Goal: Navigation & Orientation: Find specific page/section

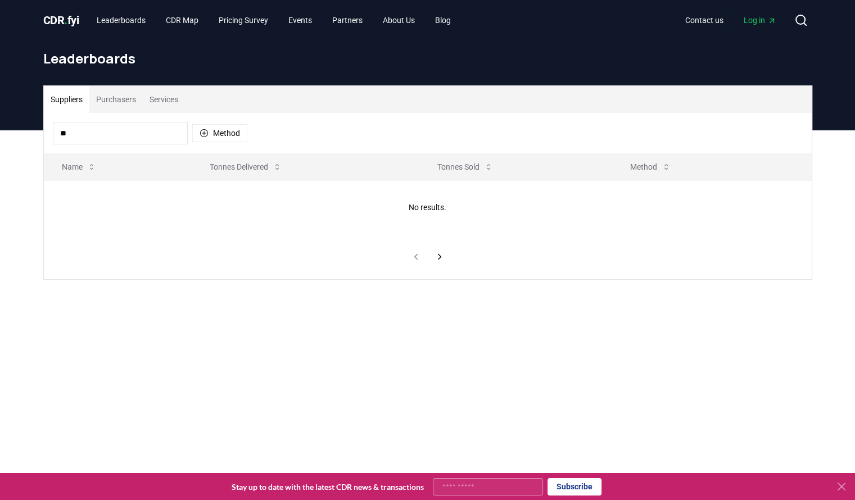
type input "*"
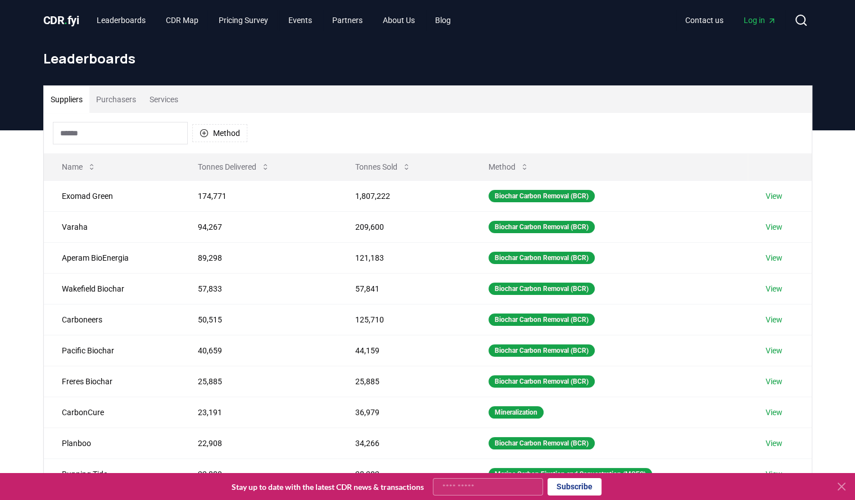
click at [155, 101] on button "Services" at bounding box center [164, 99] width 42 height 27
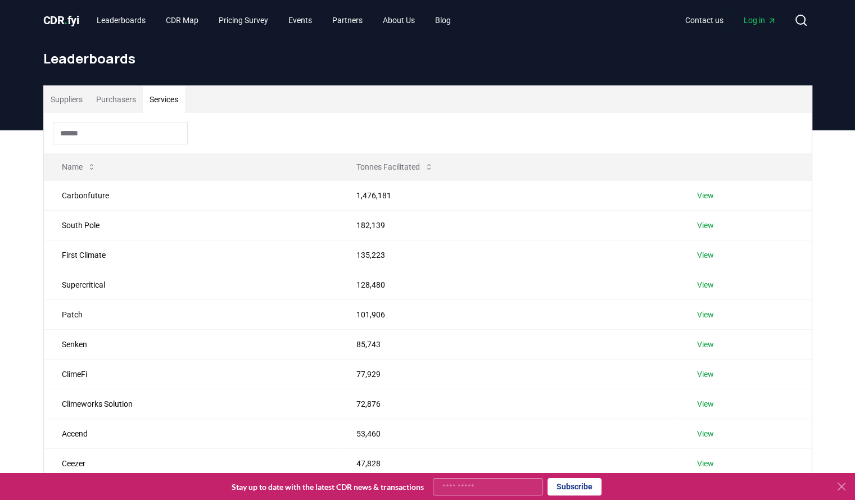
click at [124, 99] on button "Purchasers" at bounding box center [115, 99] width 53 height 27
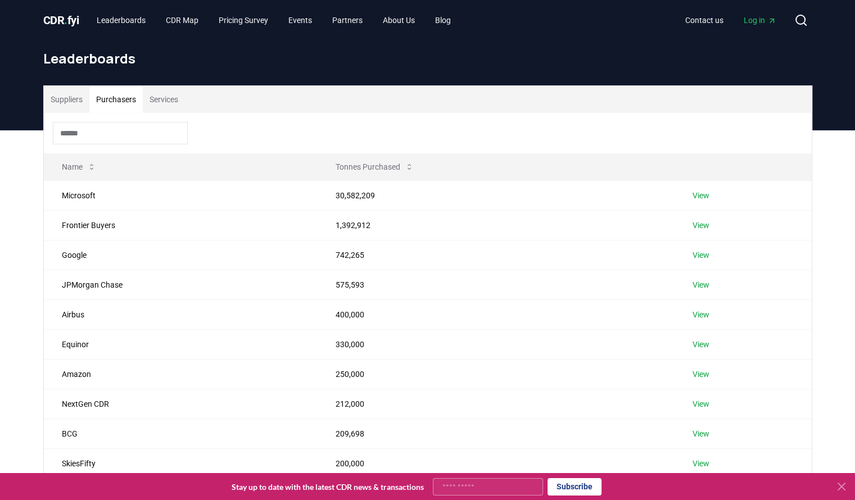
click at [72, 97] on button "Suppliers" at bounding box center [67, 99] width 46 height 27
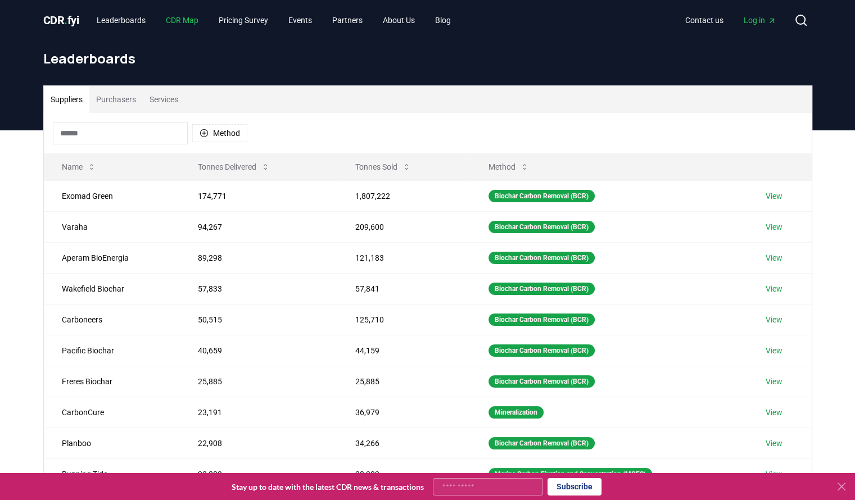
click at [194, 22] on link "CDR Map" at bounding box center [182, 20] width 51 height 20
